Goal: Information Seeking & Learning: Learn about a topic

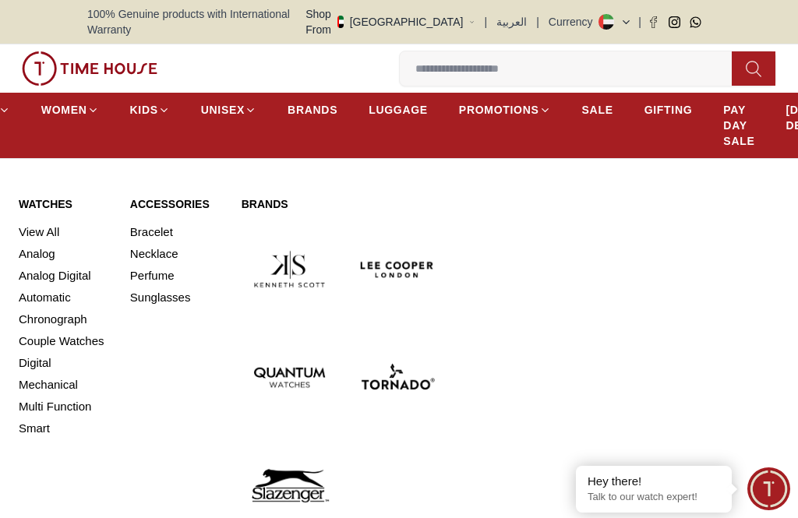
click at [419, 54] on input at bounding box center [572, 68] width 345 height 31
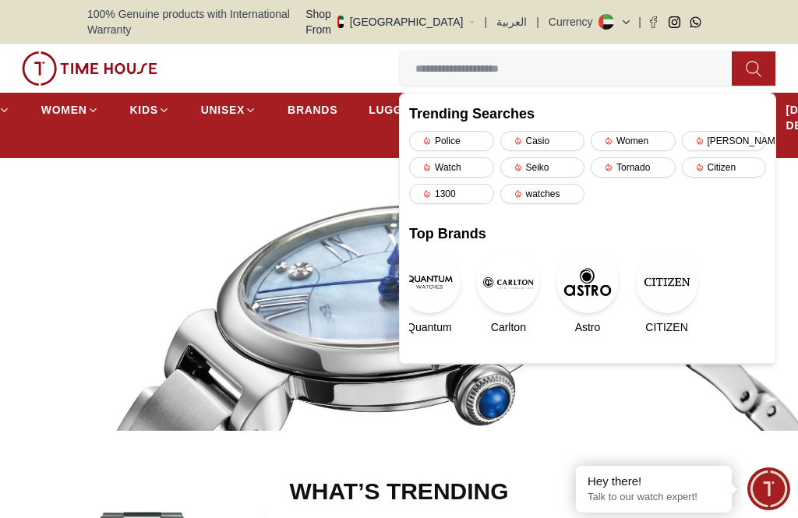
type input "*"
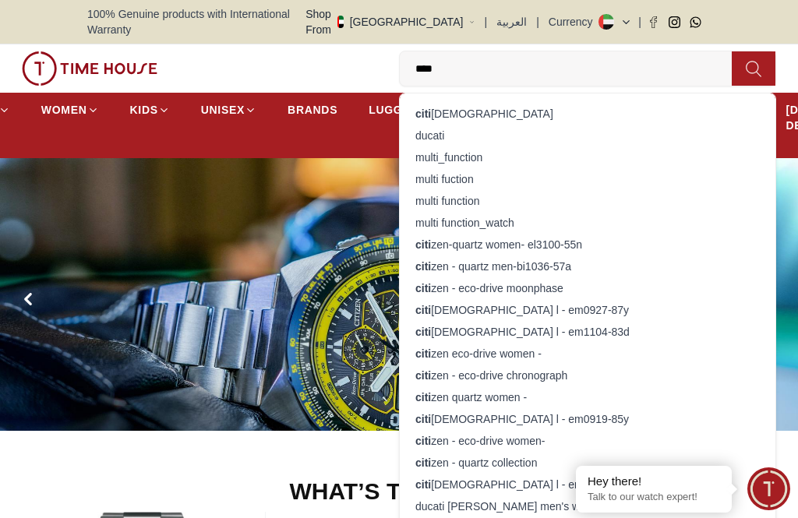
type input "****"
click at [426, 108] on strong "citi" at bounding box center [423, 114] width 16 height 12
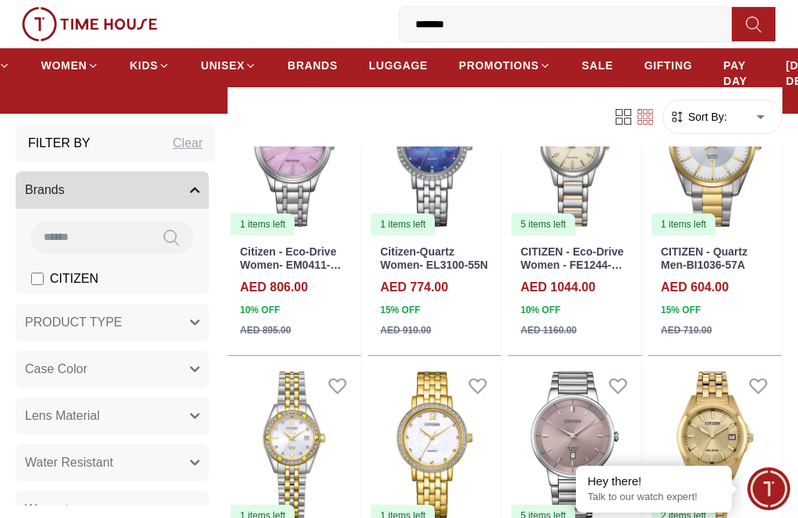
scroll to position [1165, 0]
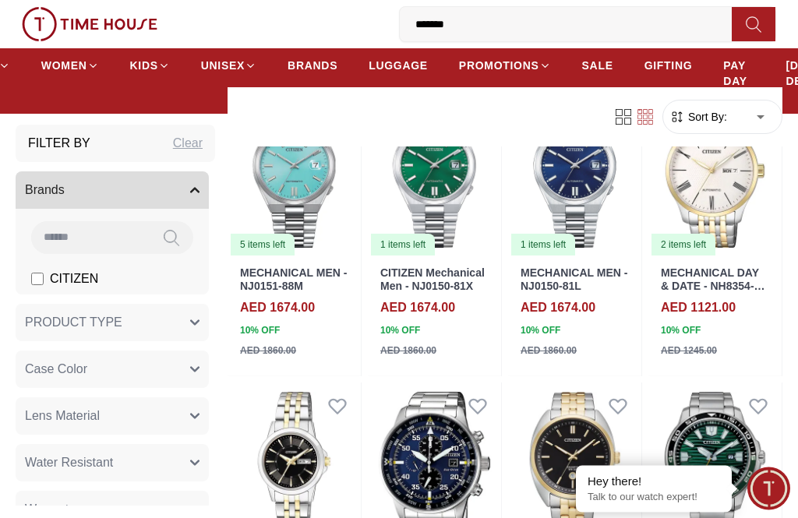
scroll to position [2617, 0]
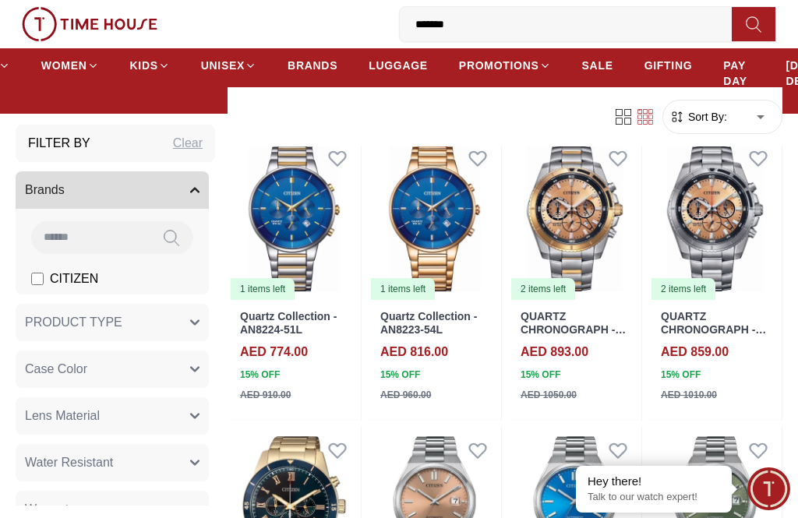
scroll to position [4063, 0]
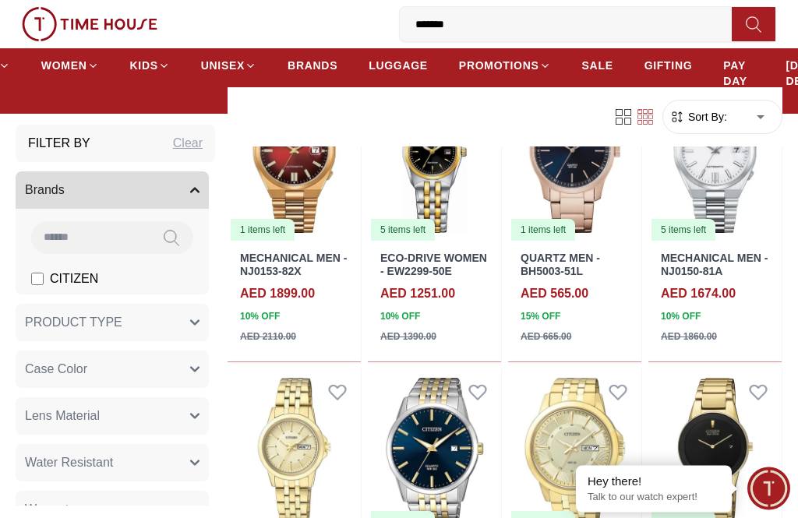
scroll to position [5517, 0]
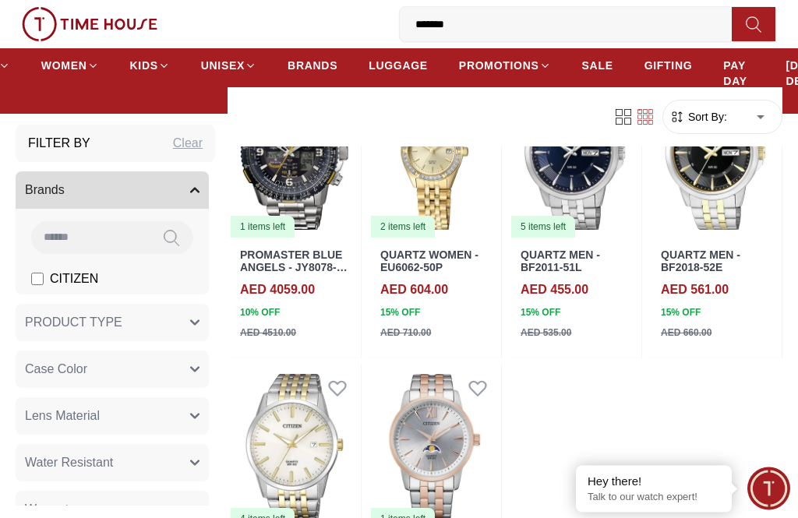
scroll to position [6058, 0]
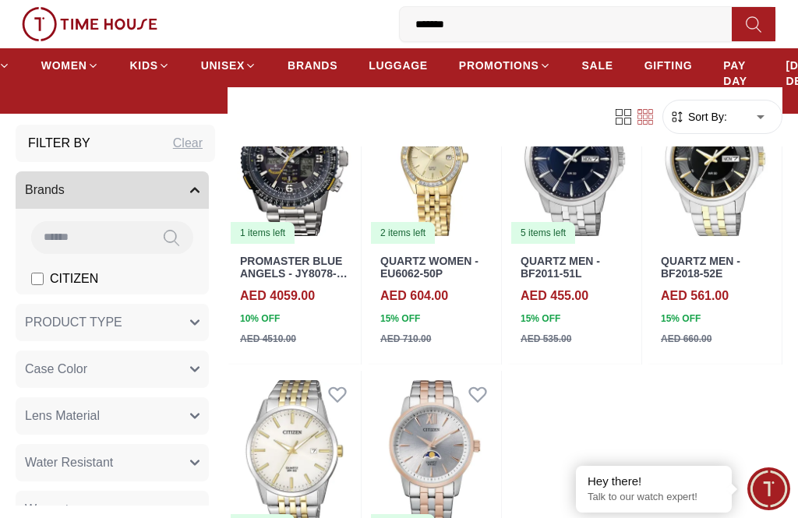
scroll to position [2773, 0]
